Goal: Task Accomplishment & Management: Manage account settings

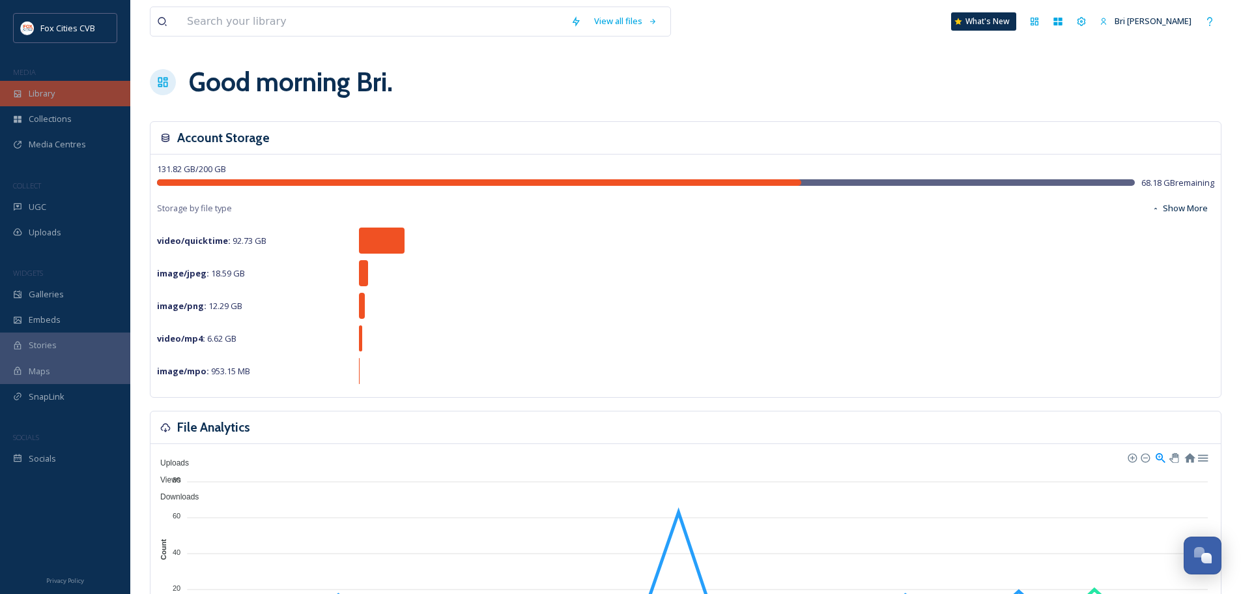
click at [61, 89] on div "Library" at bounding box center [65, 93] width 130 height 25
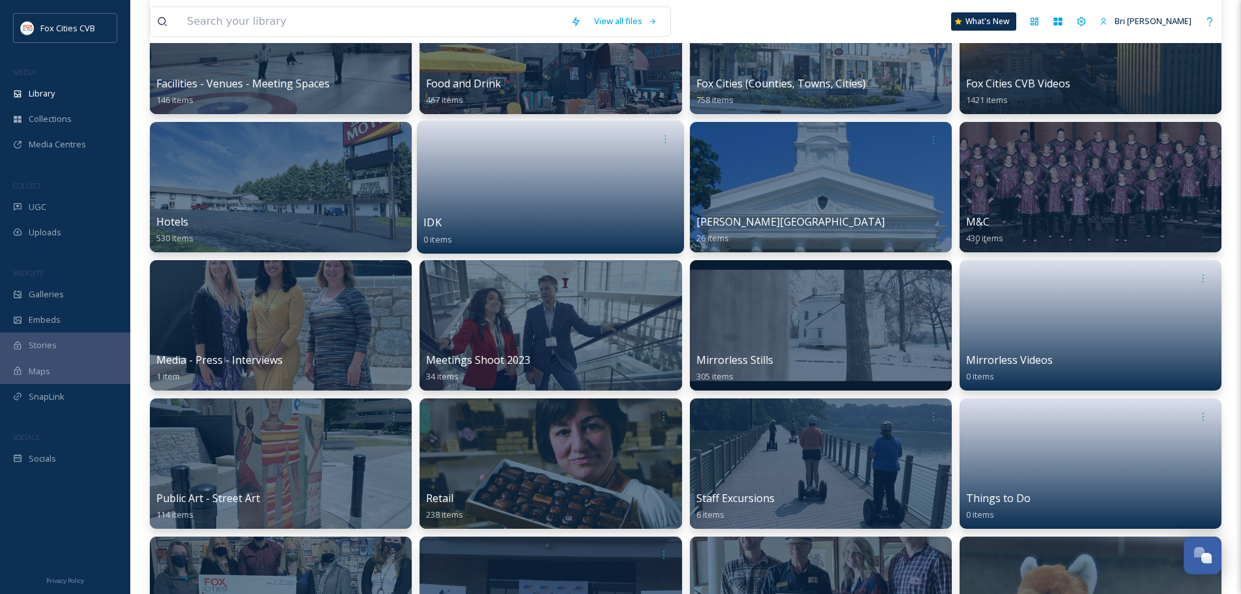
scroll to position [326, 0]
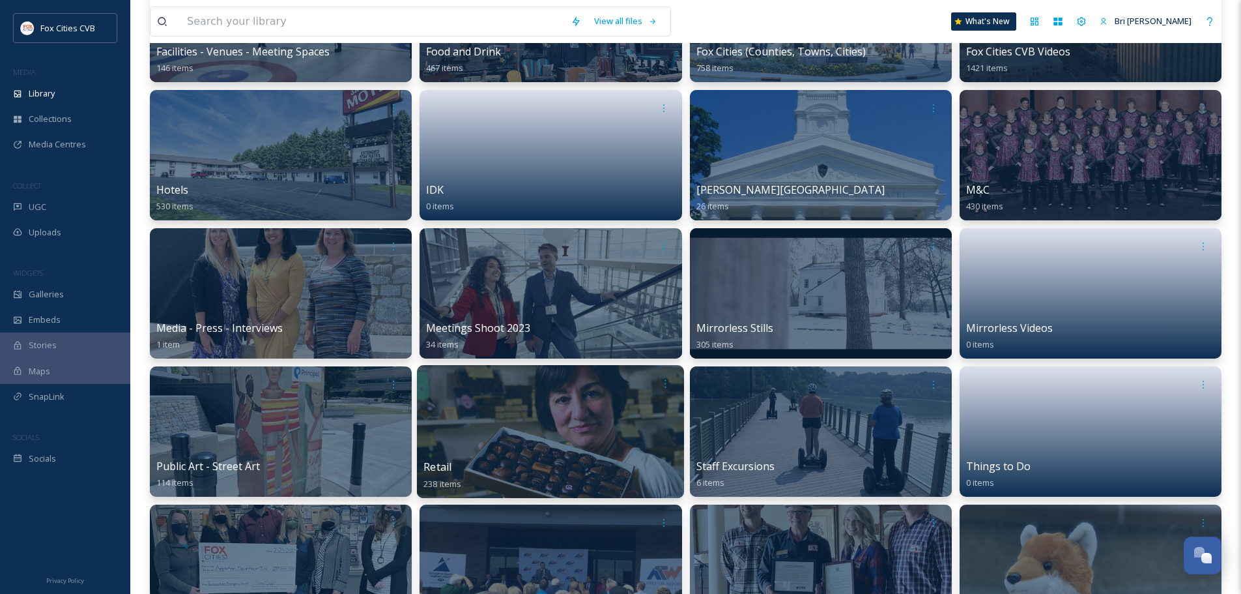
click at [539, 446] on div at bounding box center [550, 431] width 267 height 133
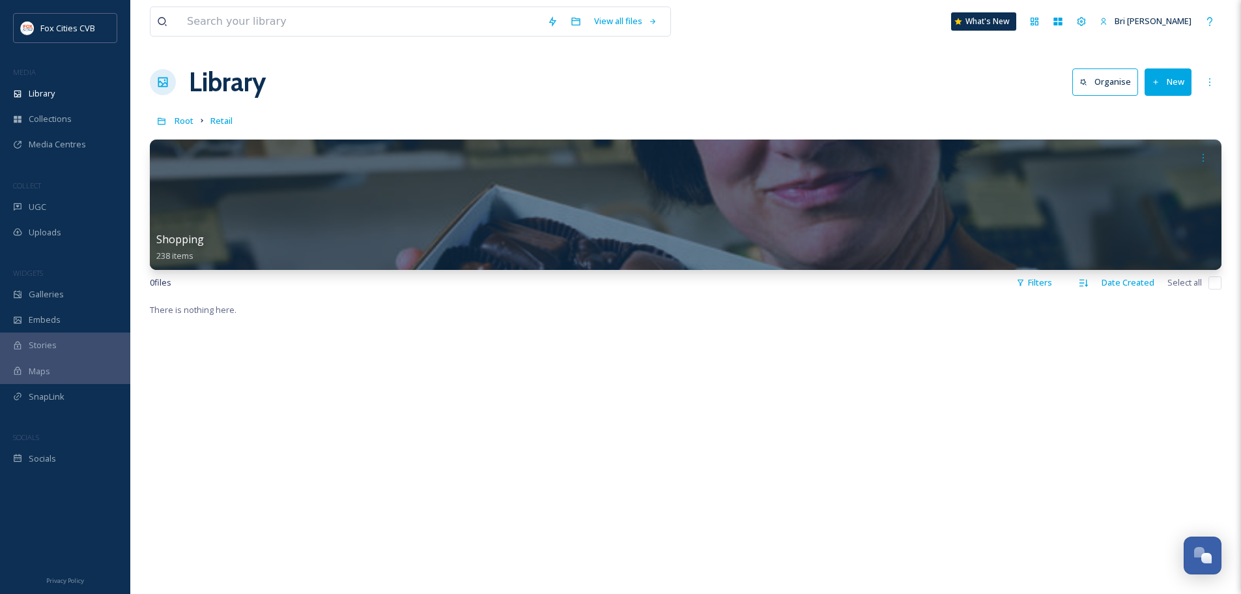
click at [1175, 72] on button "New" at bounding box center [1168, 81] width 47 height 27
click at [1151, 160] on span "Folder" at bounding box center [1153, 163] width 25 height 12
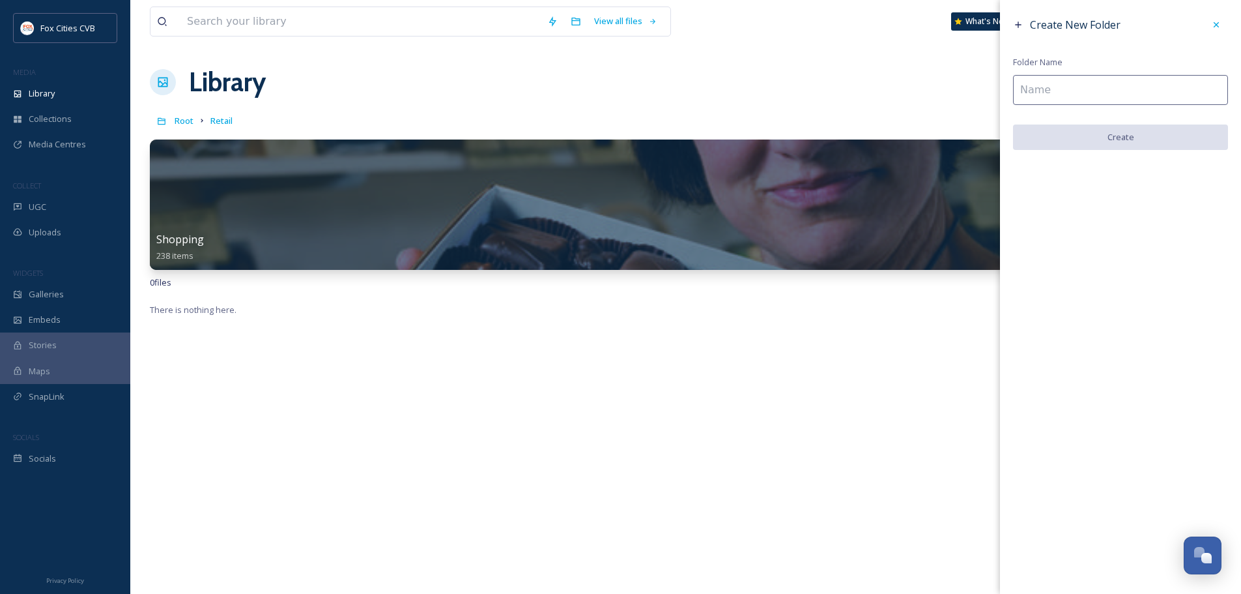
click at [1167, 83] on input at bounding box center [1120, 90] width 215 height 30
type input "Video Reels"
click at [1123, 137] on button "Create" at bounding box center [1120, 137] width 215 height 27
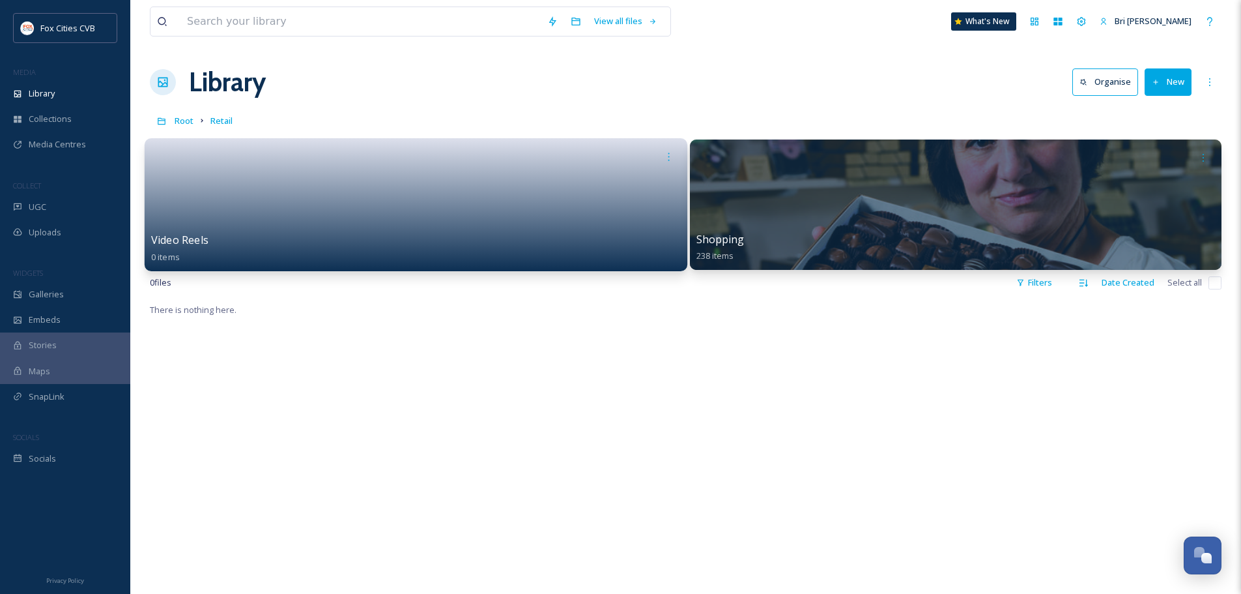
click at [403, 158] on div at bounding box center [415, 157] width 529 height 24
click at [471, 175] on link at bounding box center [415, 200] width 529 height 63
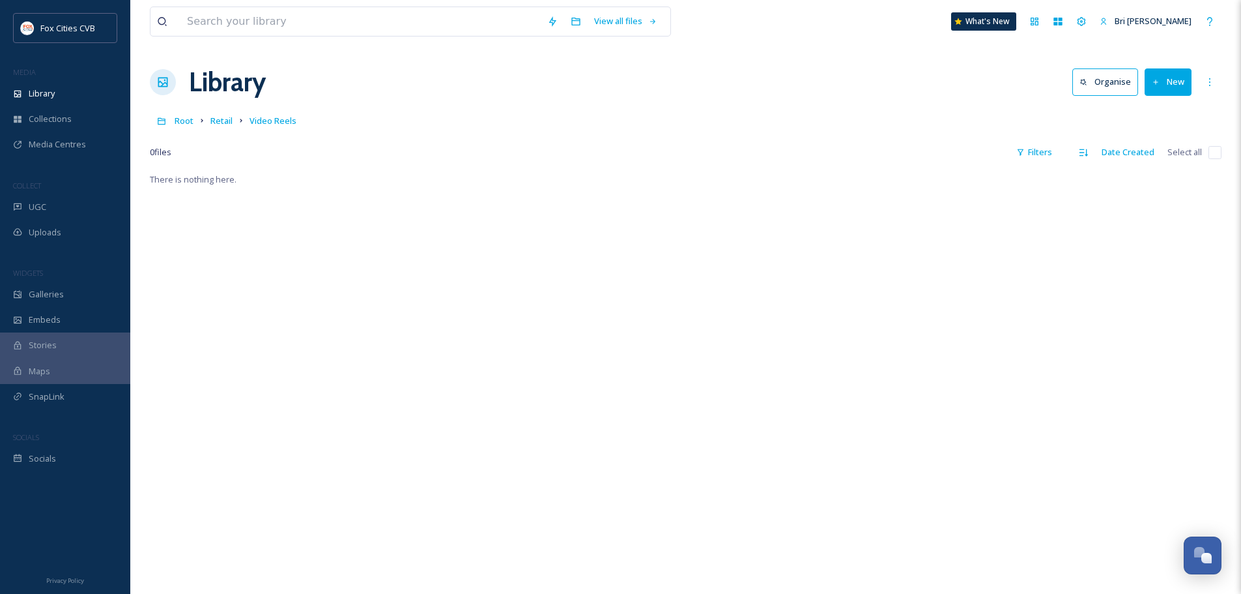
click at [1169, 72] on button "New" at bounding box center [1168, 81] width 47 height 27
click at [1164, 115] on span "File Upload" at bounding box center [1162, 112] width 43 height 12
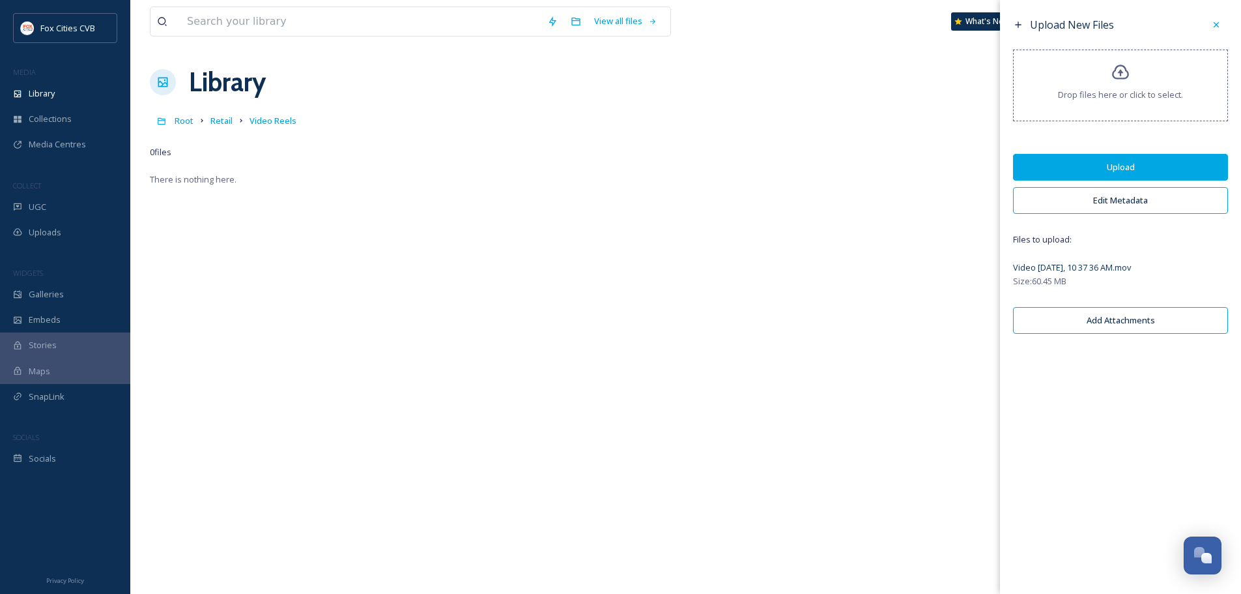
click at [1139, 207] on button "Edit Metadata" at bounding box center [1120, 200] width 215 height 27
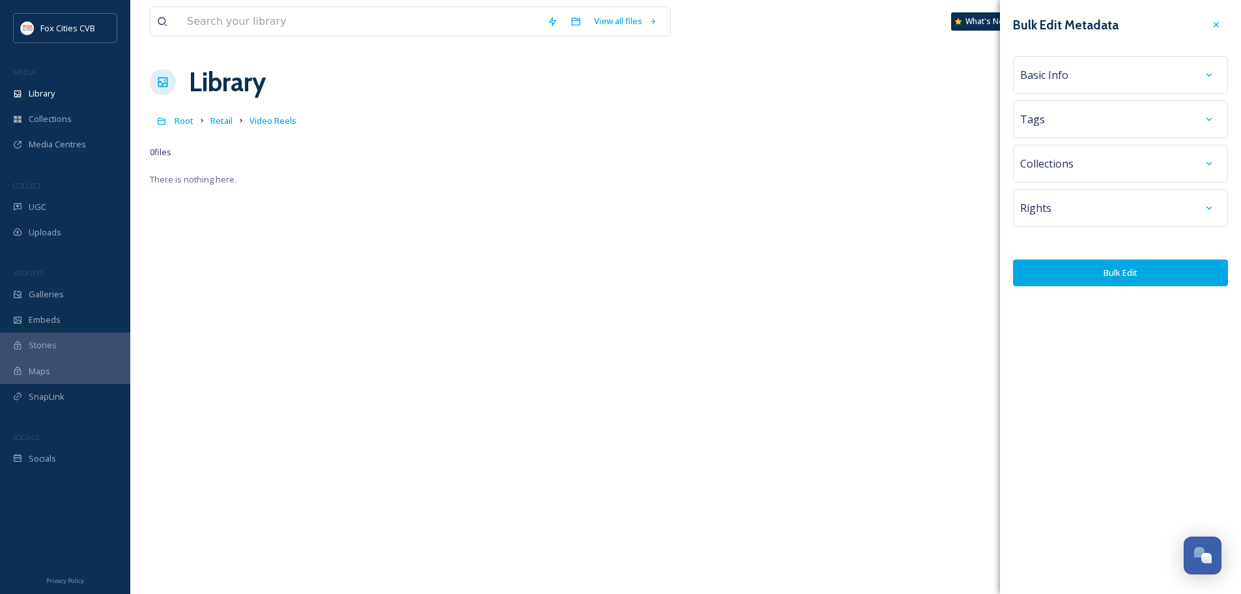
click at [1089, 87] on div "Basic Info" at bounding box center [1120, 75] width 215 height 38
click at [1090, 82] on div "Basic Info" at bounding box center [1120, 74] width 201 height 23
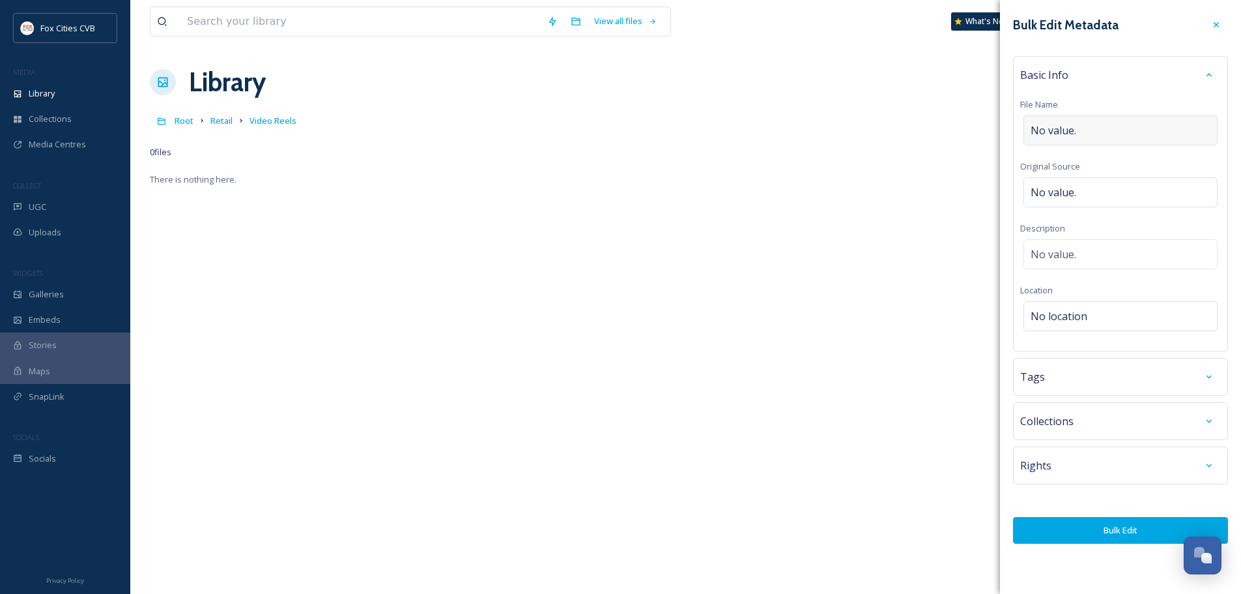
click at [1068, 126] on span "No value." at bounding box center [1054, 130] width 46 height 16
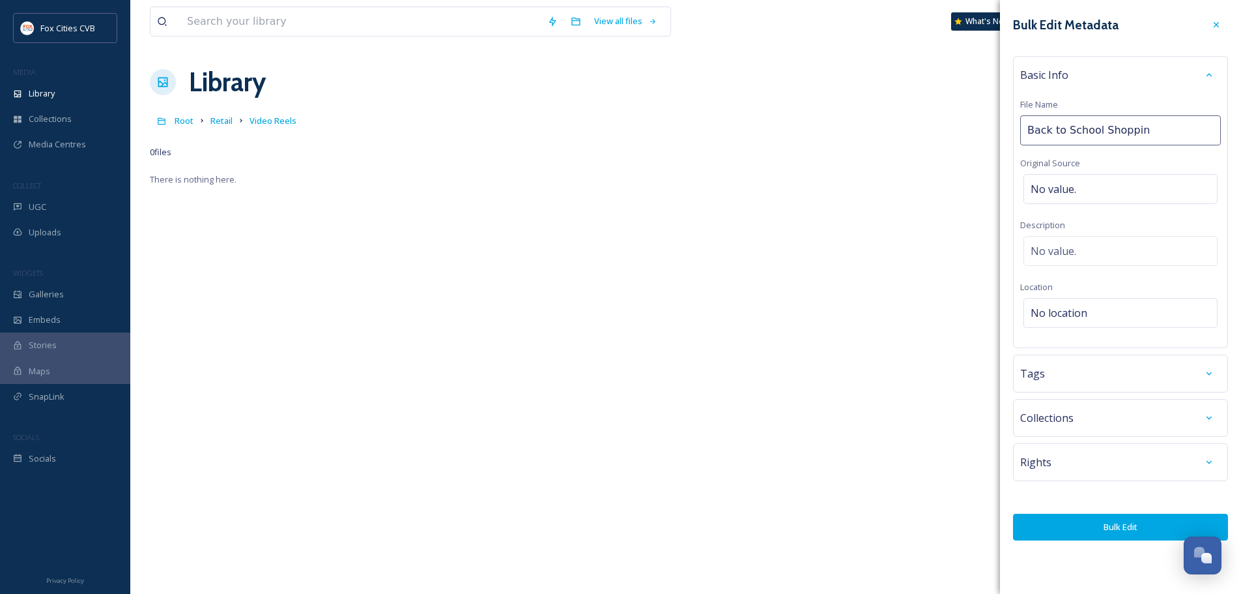
type input "Back to School Shopping"
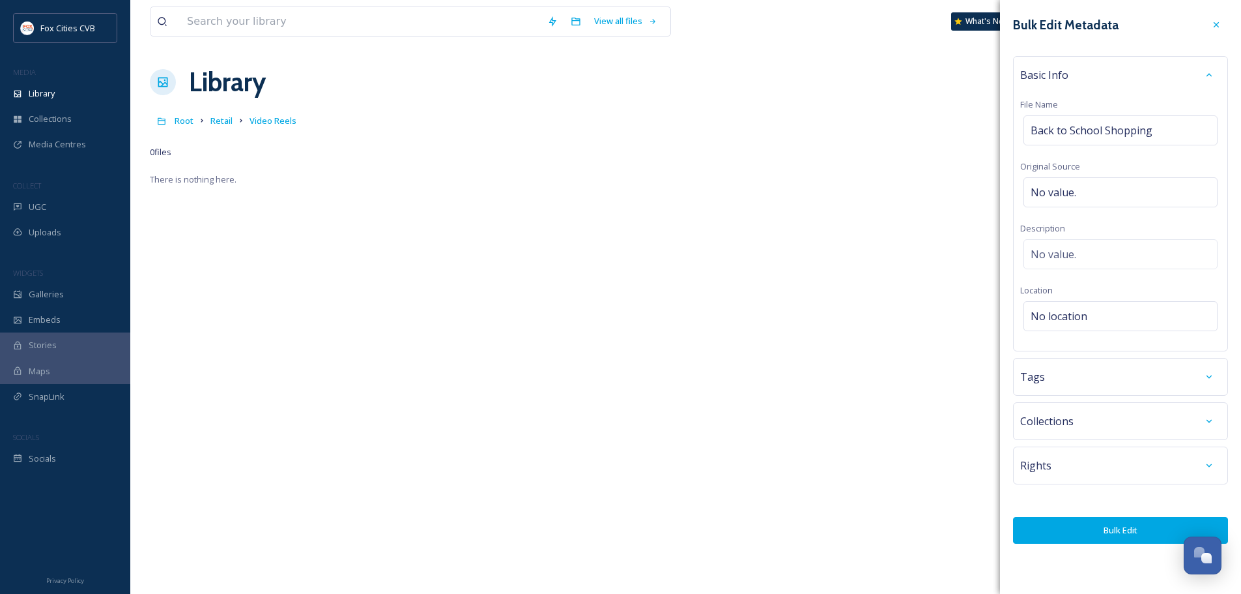
click at [1078, 535] on button "Bulk Edit" at bounding box center [1120, 530] width 215 height 27
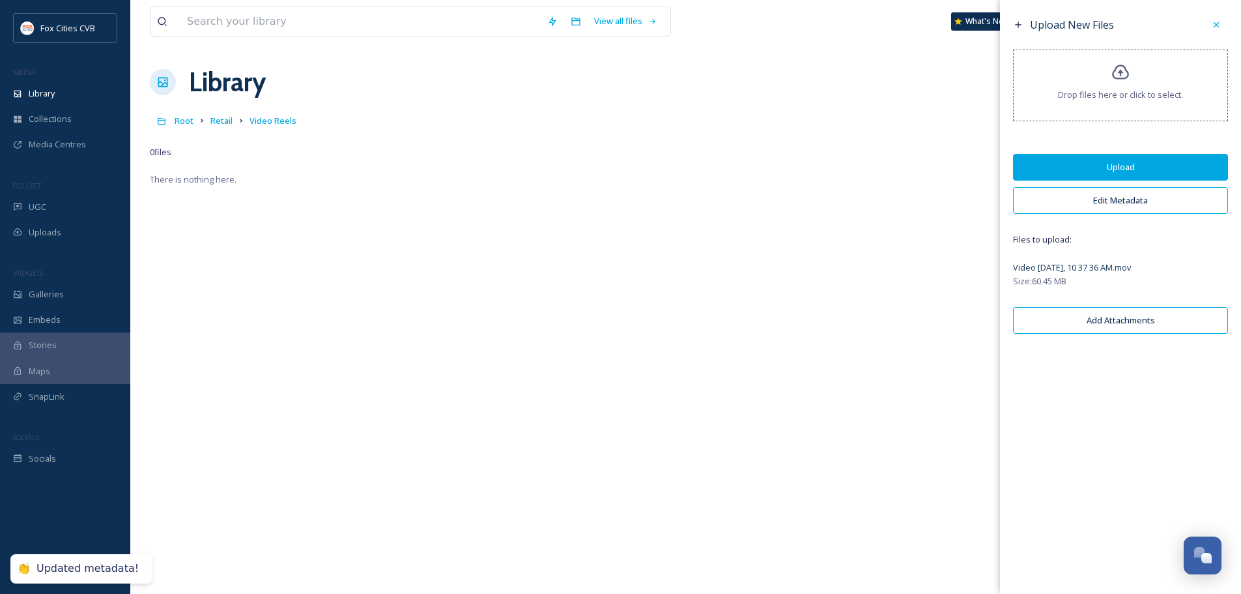
click at [1140, 164] on button "Upload" at bounding box center [1120, 167] width 215 height 27
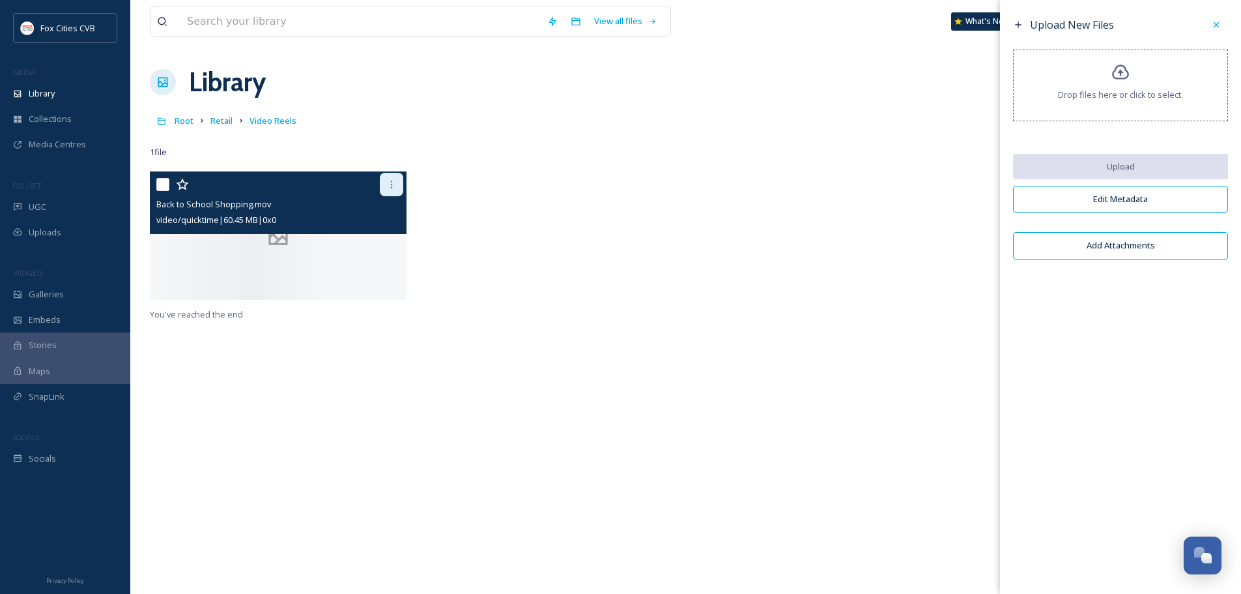
click at [390, 186] on icon at bounding box center [391, 184] width 10 height 10
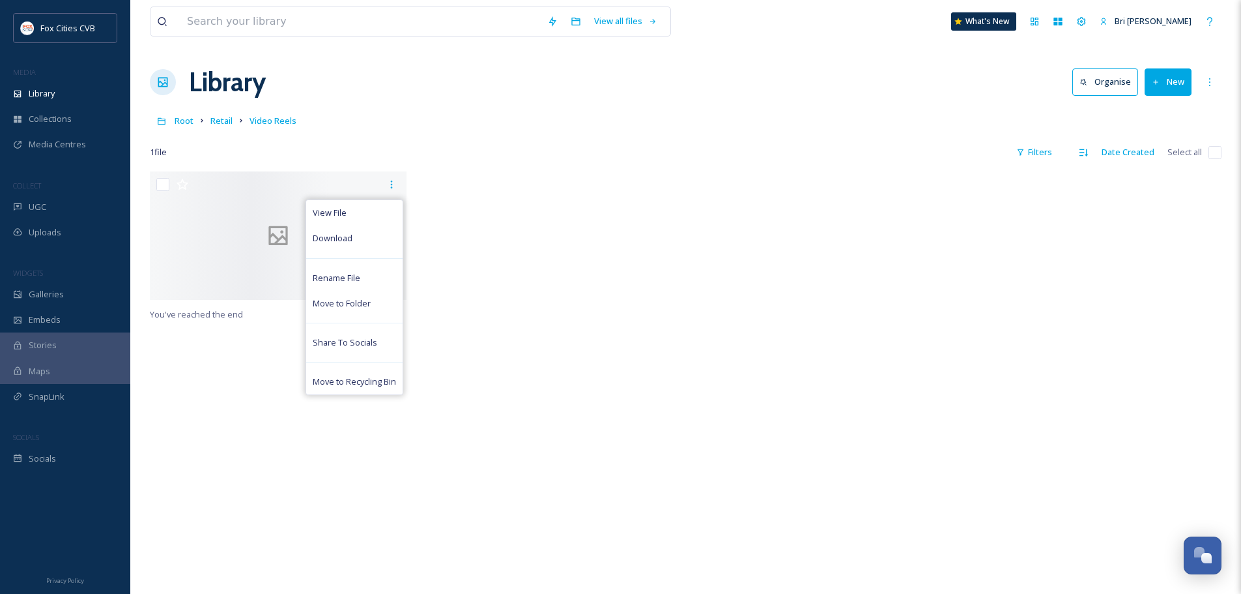
click at [597, 147] on div "1 file Filters Date Created Select all" at bounding box center [686, 151] width 1072 height 25
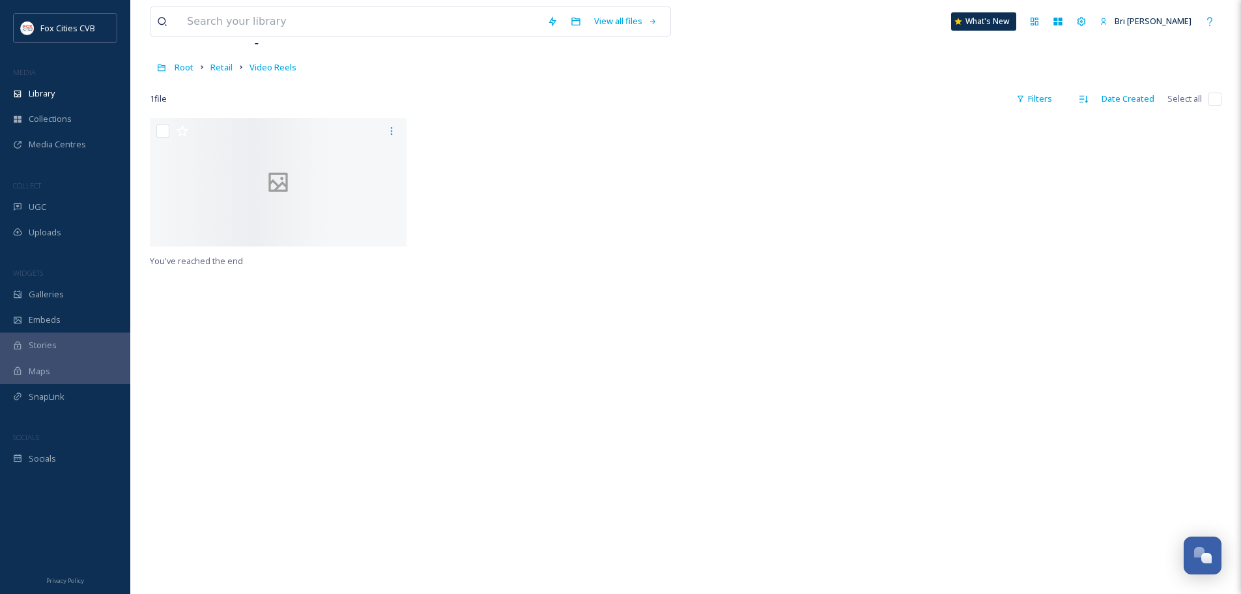
scroll to position [130, 0]
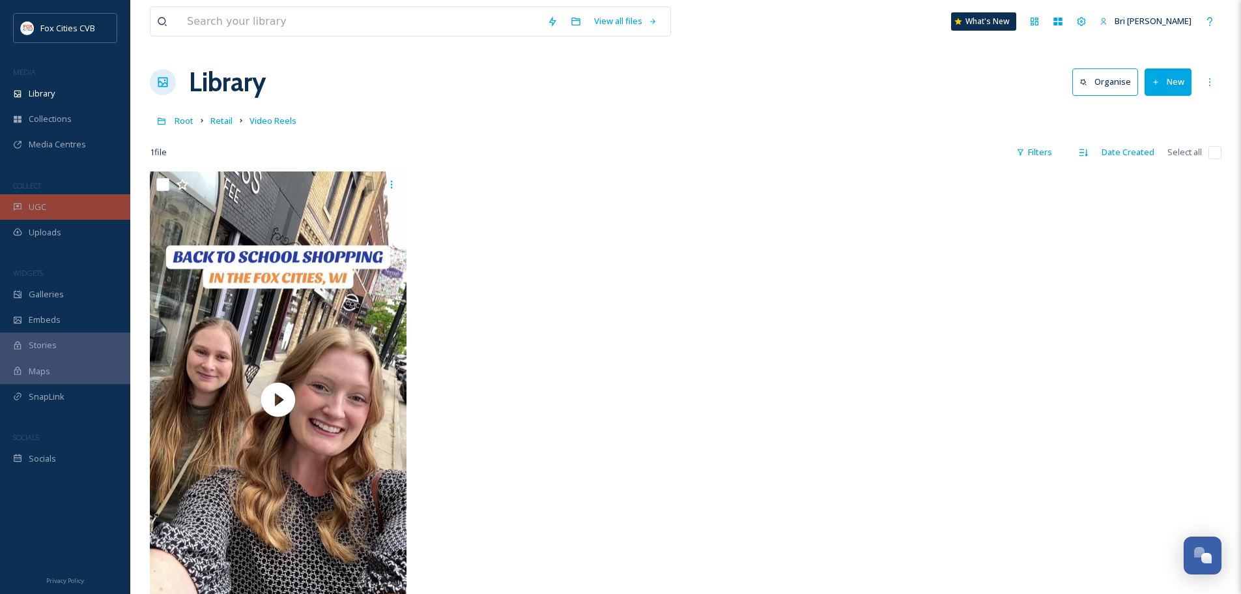
click at [44, 216] on div "UGC" at bounding box center [65, 206] width 130 height 25
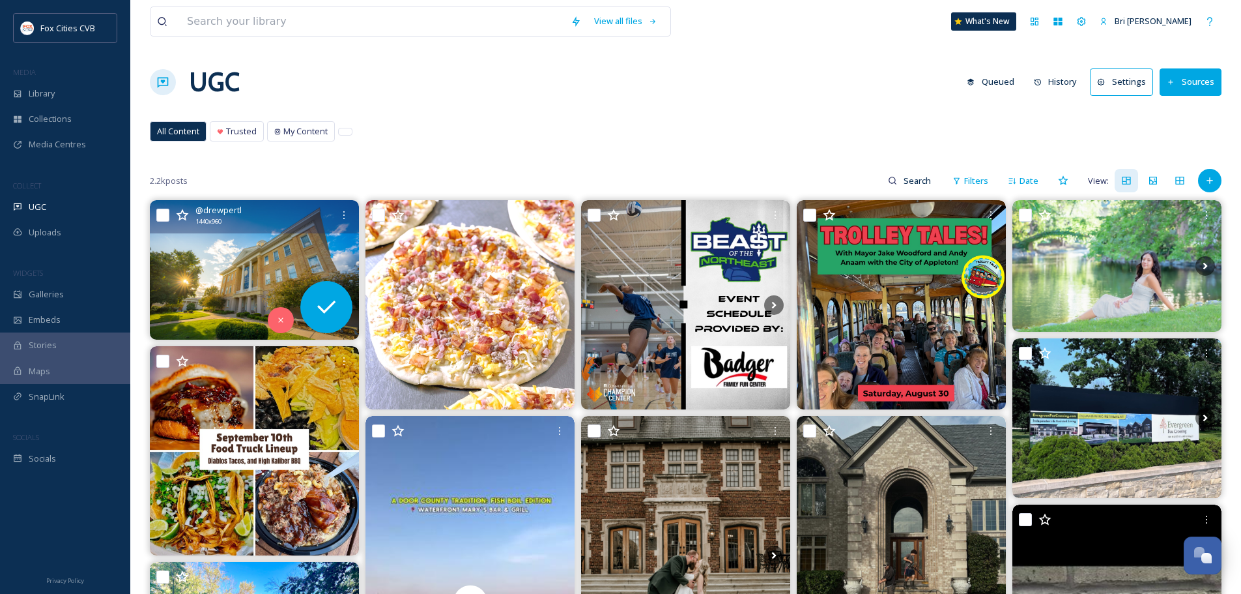
click at [270, 272] on img at bounding box center [254, 269] width 209 height 139
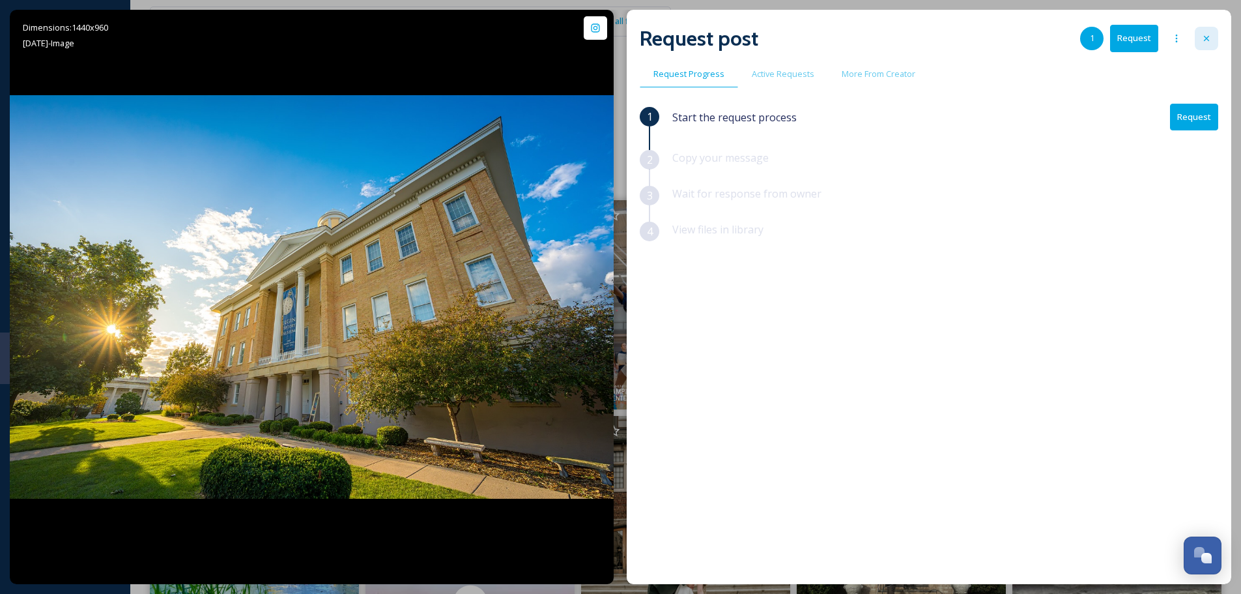
click at [1209, 41] on icon at bounding box center [1206, 38] width 10 height 10
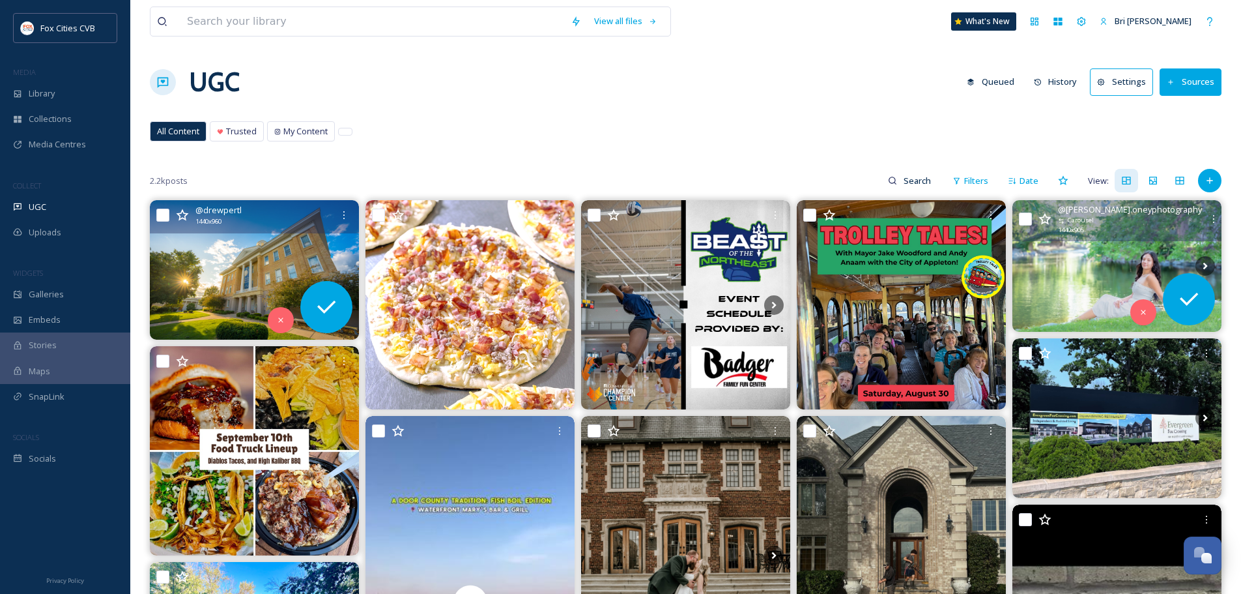
click at [1110, 242] on img at bounding box center [1117, 266] width 209 height 132
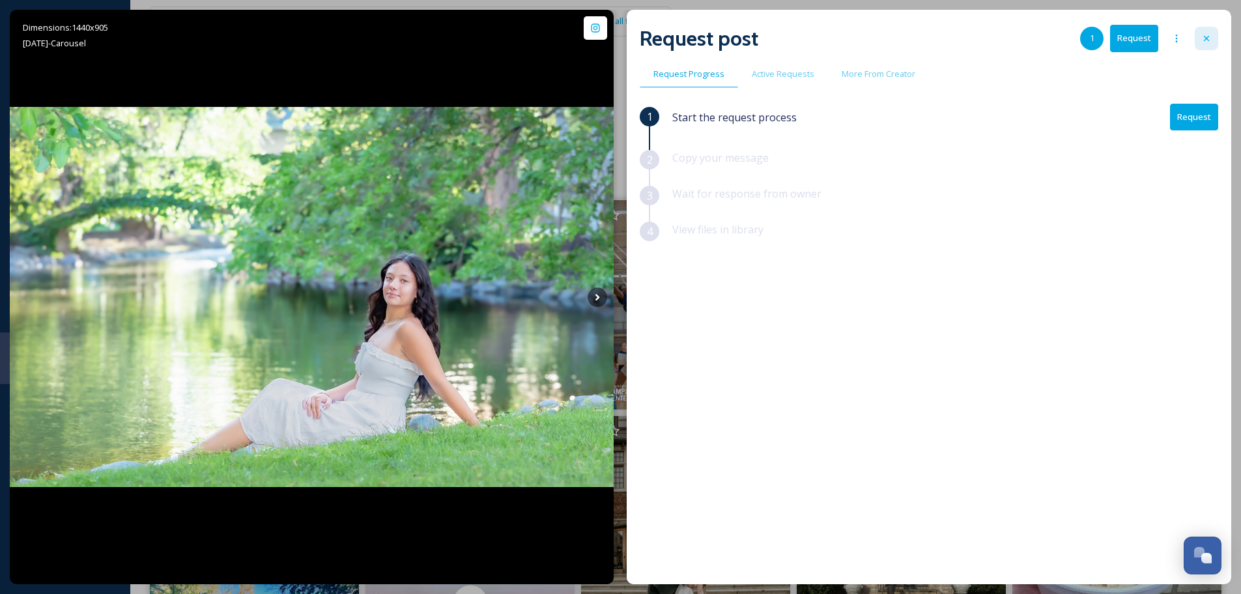
click at [1201, 38] on icon at bounding box center [1206, 38] width 10 height 10
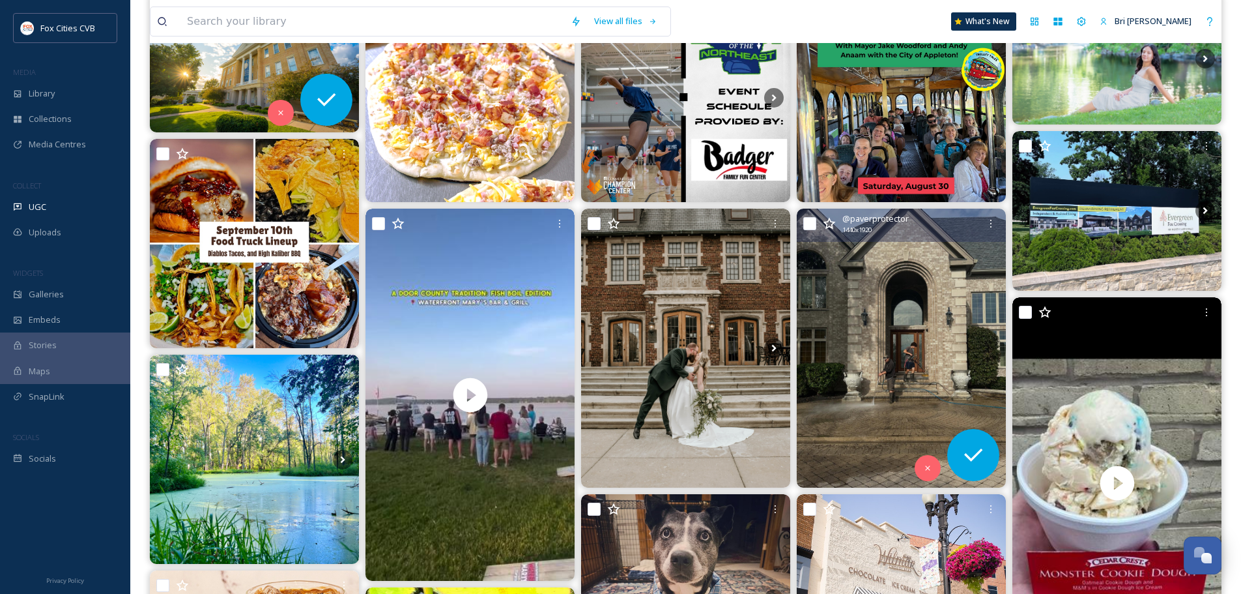
scroll to position [261, 0]
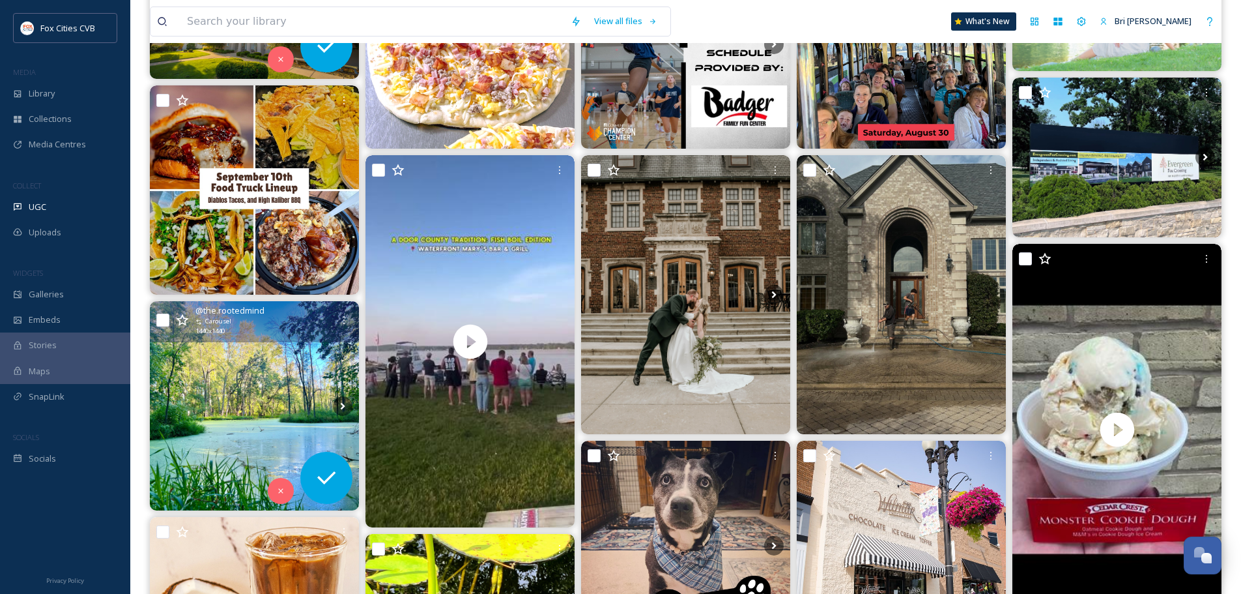
click at [249, 398] on img at bounding box center [254, 405] width 209 height 209
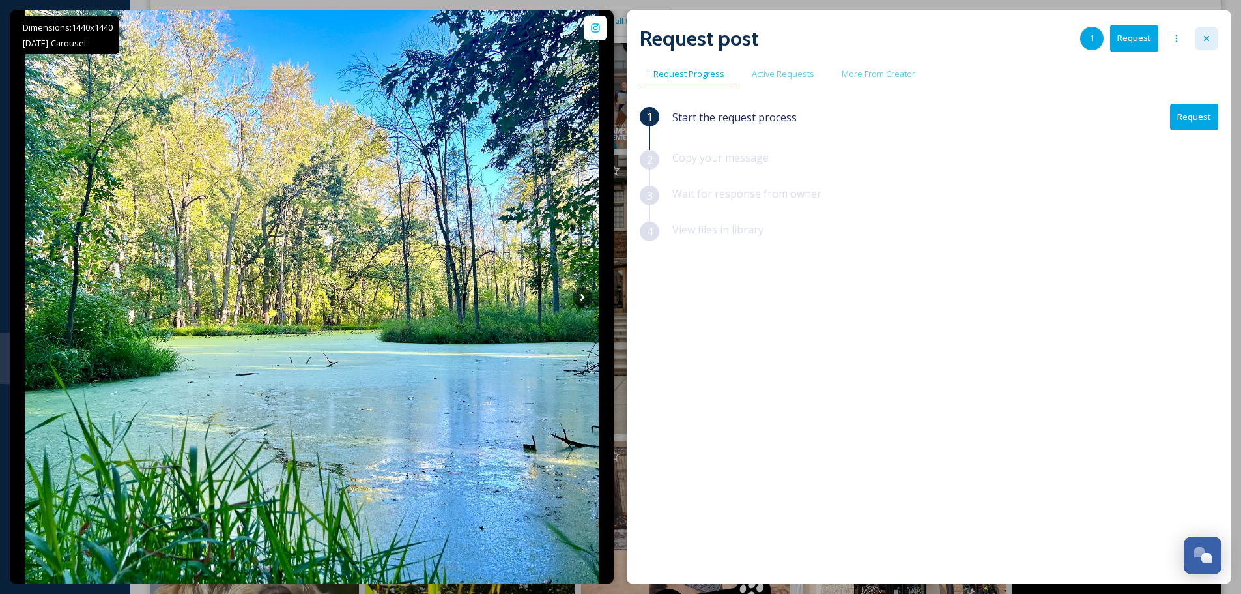
click at [1211, 44] on div at bounding box center [1206, 38] width 23 height 23
